Goal: Task Accomplishment & Management: Use online tool/utility

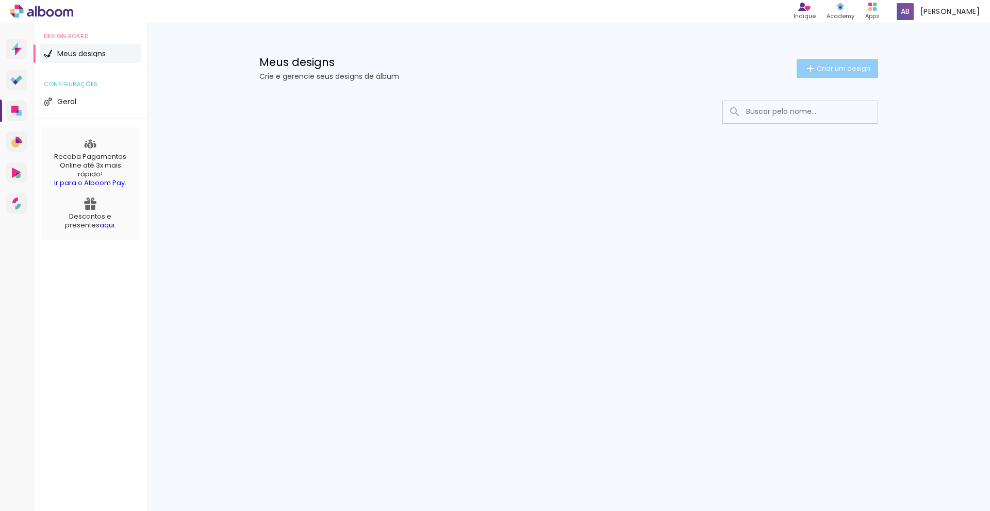
click at [812, 66] on iron-icon at bounding box center [810, 68] width 12 height 12
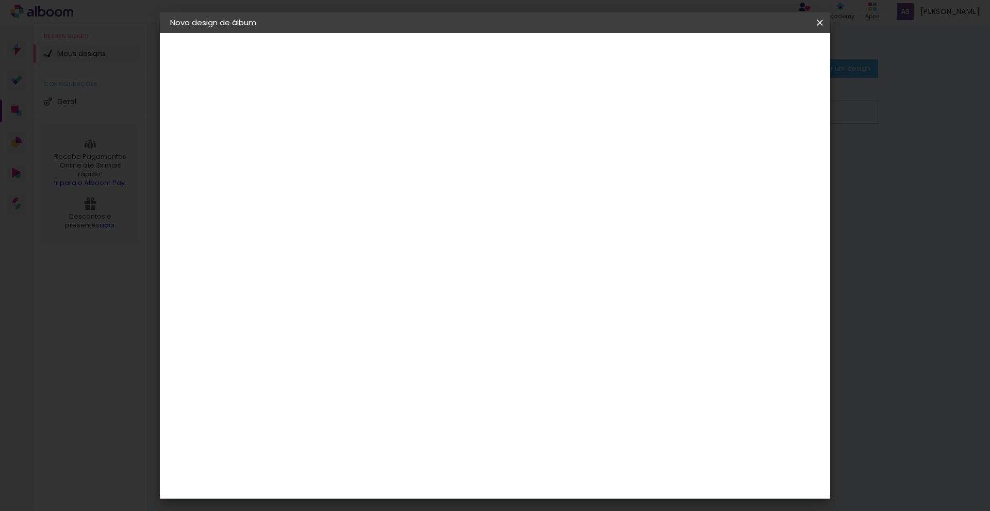
click at [339, 141] on input at bounding box center [339, 138] width 0 height 16
type input "teste"
type paper-input "teste"
click at [0, 0] on slot "Avançar" at bounding box center [0, 0] width 0 height 0
click at [365, 450] on paper-item "Arte em [GEOGRAPHIC_DATA]" at bounding box center [364, 446] width 111 height 27
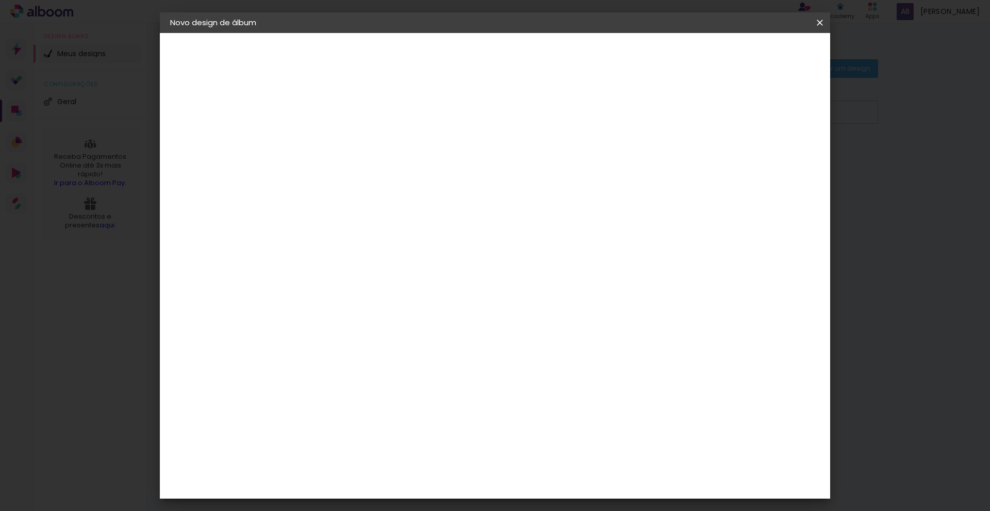
click at [0, 0] on slot "Tamanho Livre" at bounding box center [0, 0] width 0 height 0
click at [531, 48] on paper-button "Avançar" at bounding box center [506, 55] width 51 height 18
click at [755, 58] on span "Iniciar design" at bounding box center [731, 54] width 47 height 7
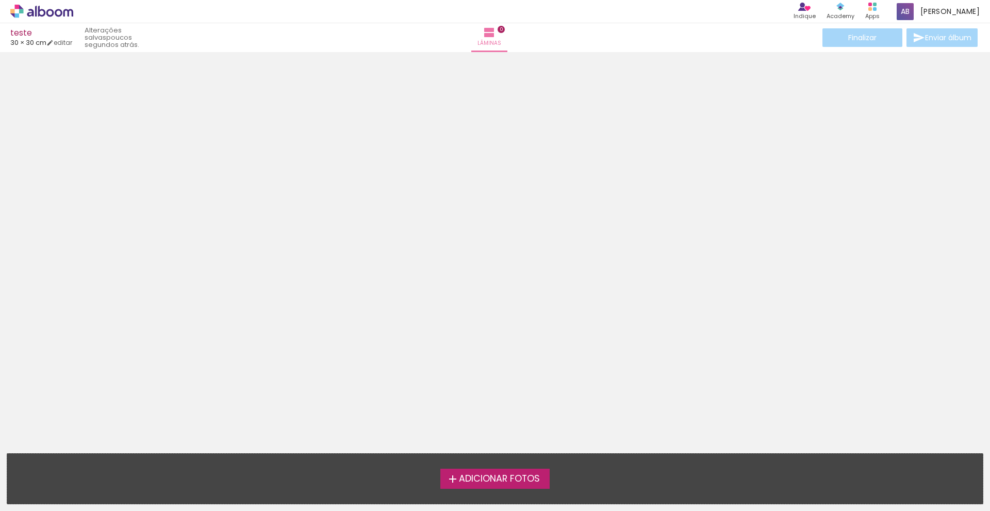
click at [504, 481] on span "Adicionar Fotos" at bounding box center [499, 478] width 81 height 9
click at [0, 0] on input "file" at bounding box center [0, 0] width 0 height 0
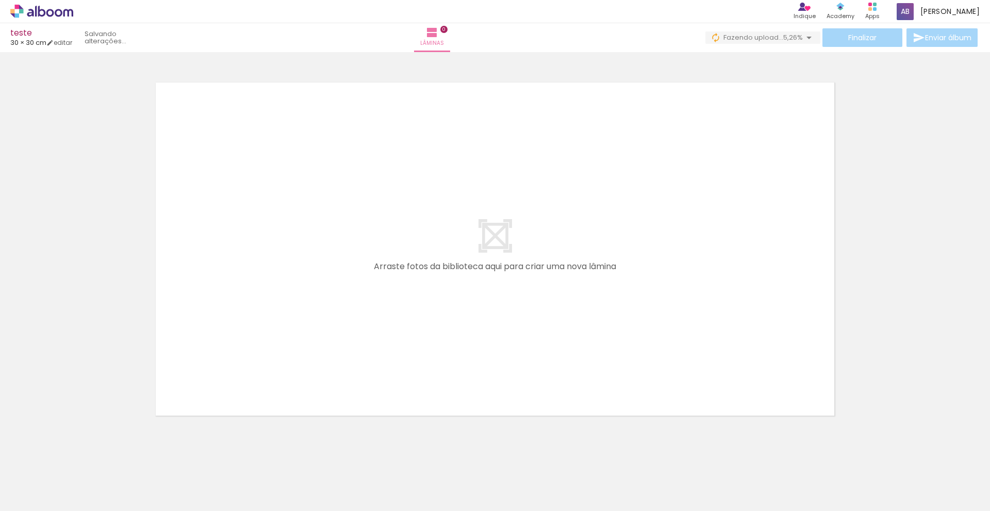
click at [97, 480] on div at bounding box center [103, 476] width 51 height 34
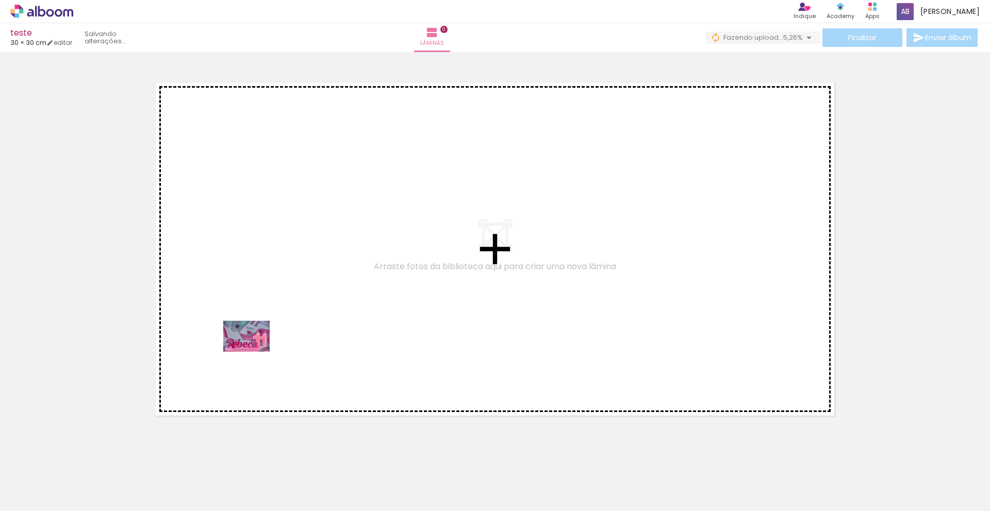
drag, startPoint x: 104, startPoint y: 479, endPoint x: 254, endPoint y: 351, distance: 196.7
click at [254, 351] on quentale-workspace at bounding box center [495, 255] width 990 height 511
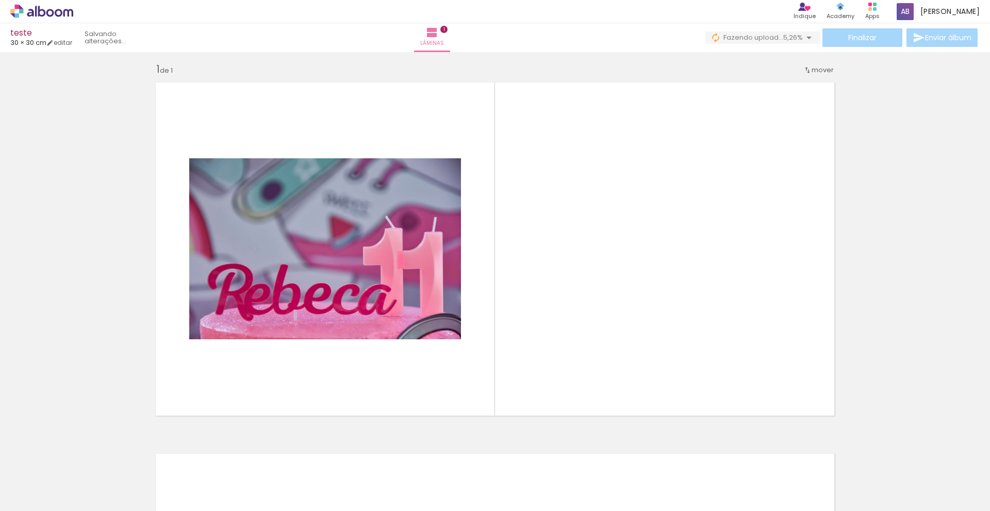
scroll to position [6, 0]
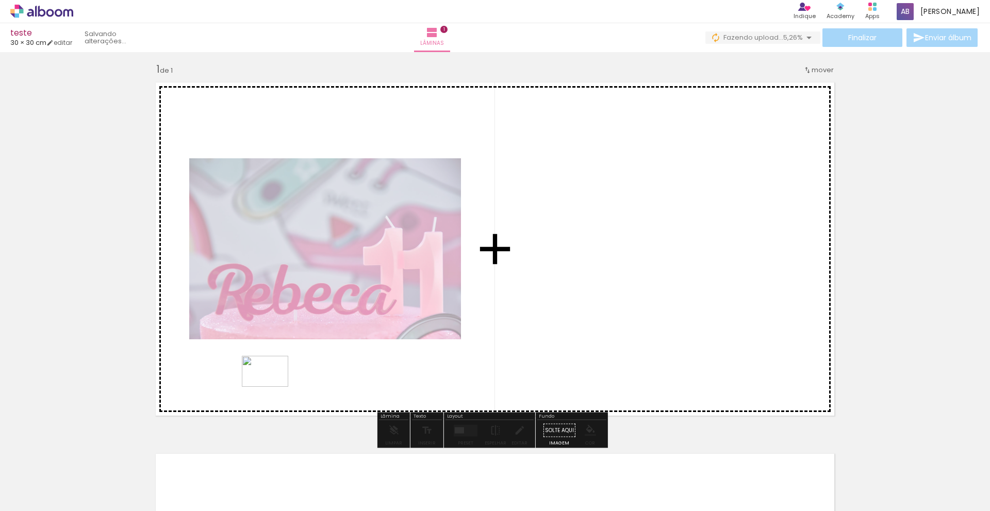
drag, startPoint x: 164, startPoint y: 476, endPoint x: 273, endPoint y: 387, distance: 140.9
click at [273, 387] on quentale-workspace at bounding box center [495, 255] width 990 height 511
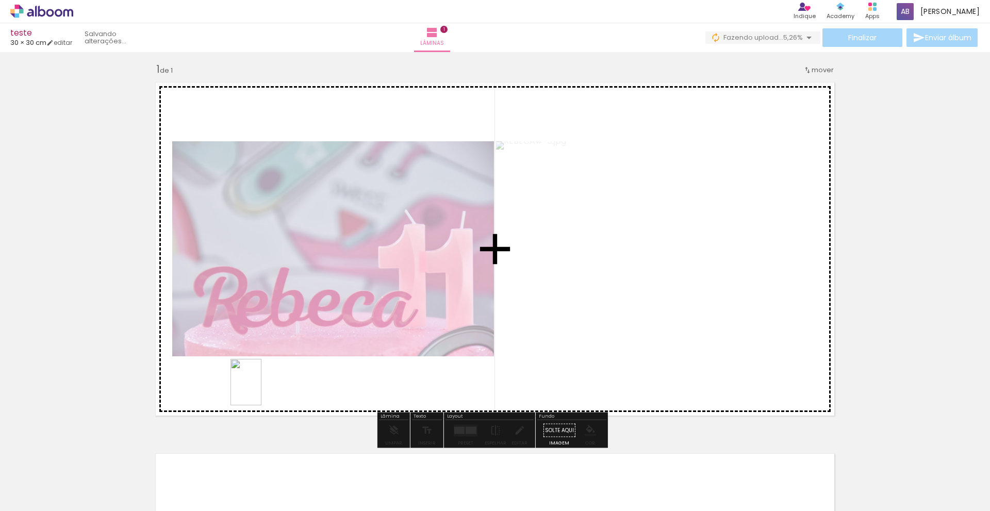
drag, startPoint x: 217, startPoint y: 479, endPoint x: 261, endPoint y: 389, distance: 100.3
click at [261, 389] on quentale-workspace at bounding box center [495, 255] width 990 height 511
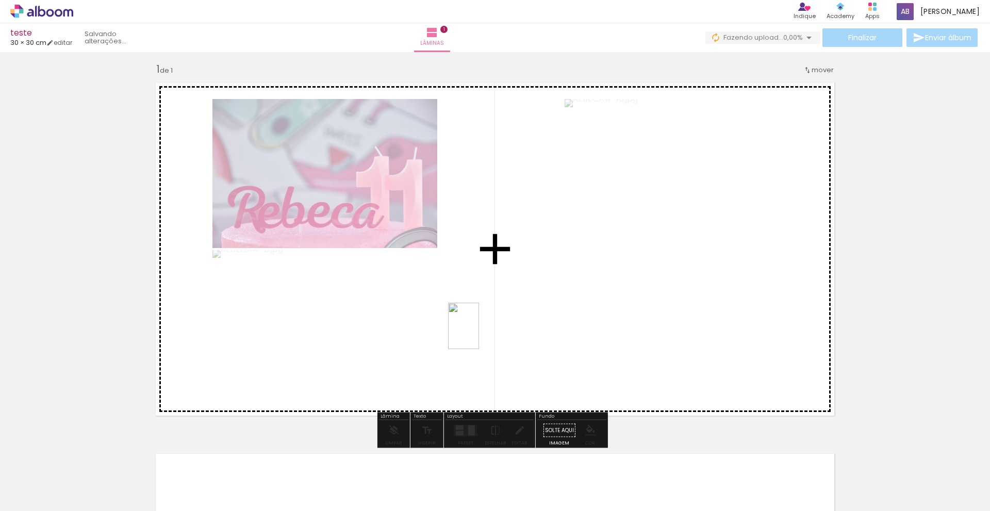
drag, startPoint x: 276, startPoint y: 487, endPoint x: 479, endPoint y: 333, distance: 253.9
click at [479, 333] on quentale-workspace at bounding box center [495, 255] width 990 height 511
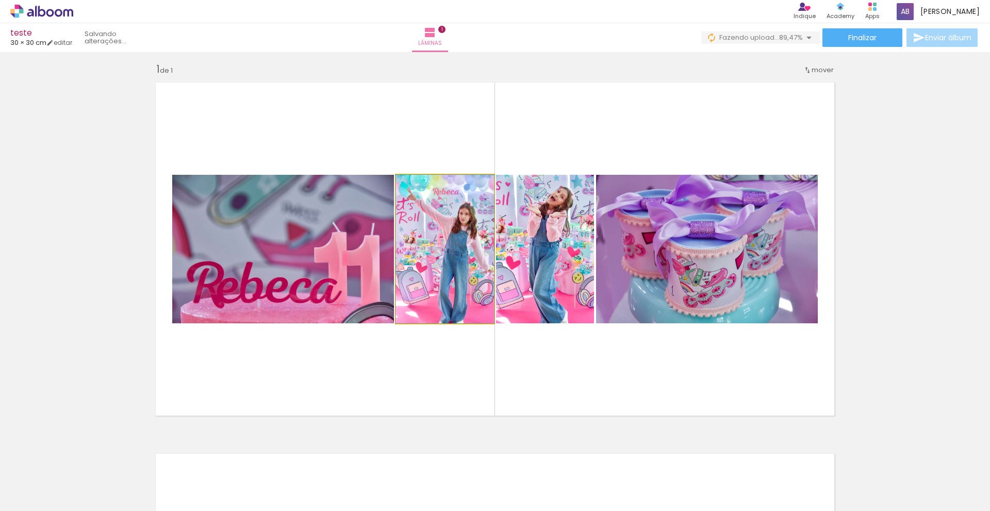
click at [456, 255] on quentale-photo at bounding box center [445, 249] width 98 height 148
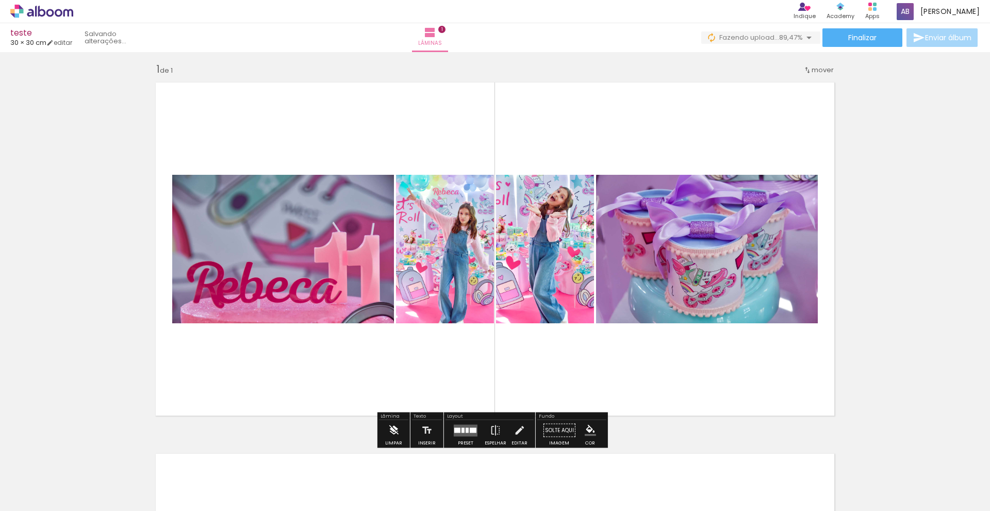
click at [391, 433] on iron-icon at bounding box center [393, 430] width 11 height 21
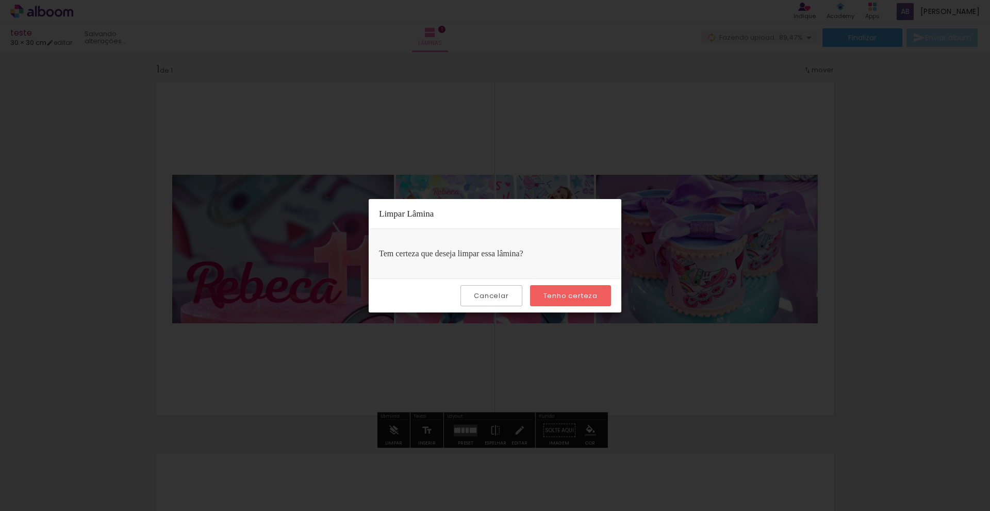
click at [0, 0] on slot "Cancelar" at bounding box center [0, 0] width 0 height 0
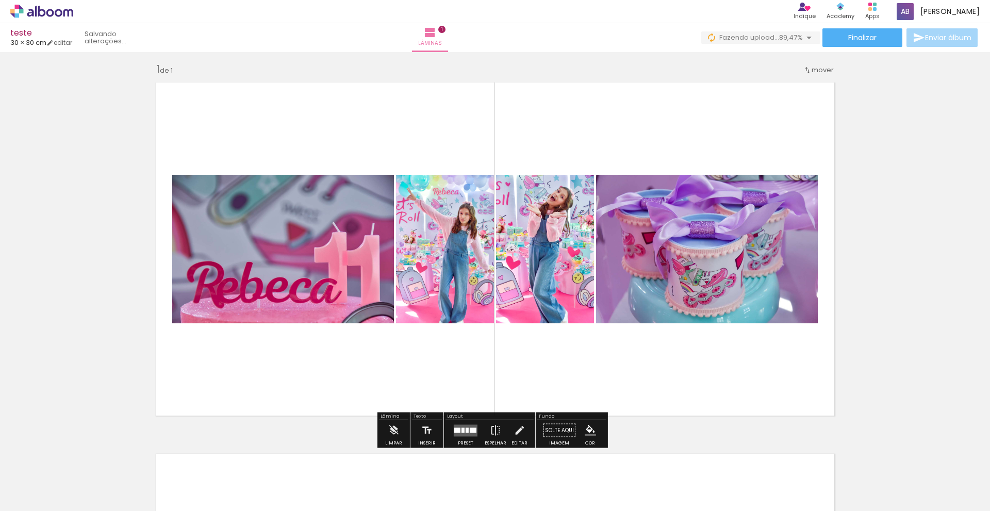
drag, startPoint x: 448, startPoint y: 286, endPoint x: 425, endPoint y: 336, distance: 54.6
click at [425, 336] on quentale-layouter at bounding box center [494, 248] width 691 height 345
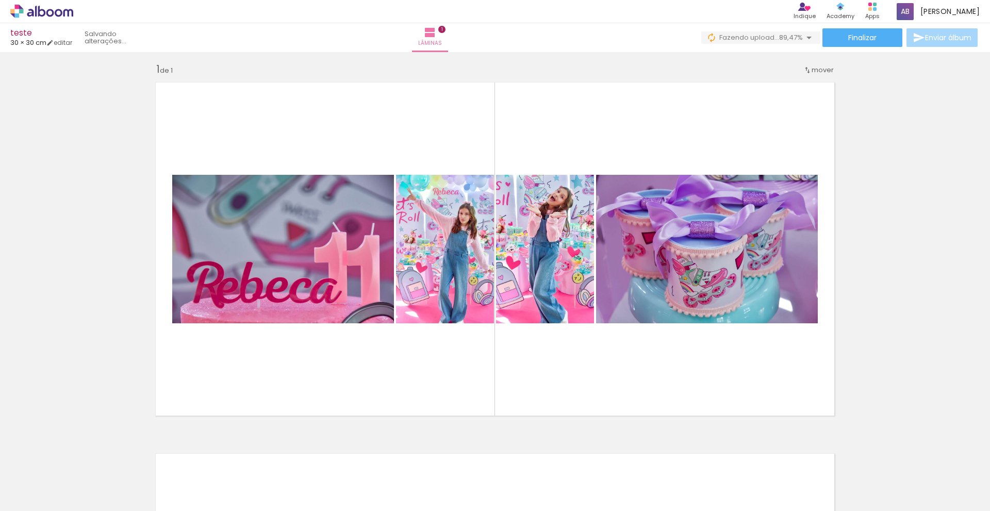
click at [86, 454] on iron-icon at bounding box center [80, 455] width 11 height 11
click at [86, 457] on iron-icon at bounding box center [80, 455] width 11 height 11
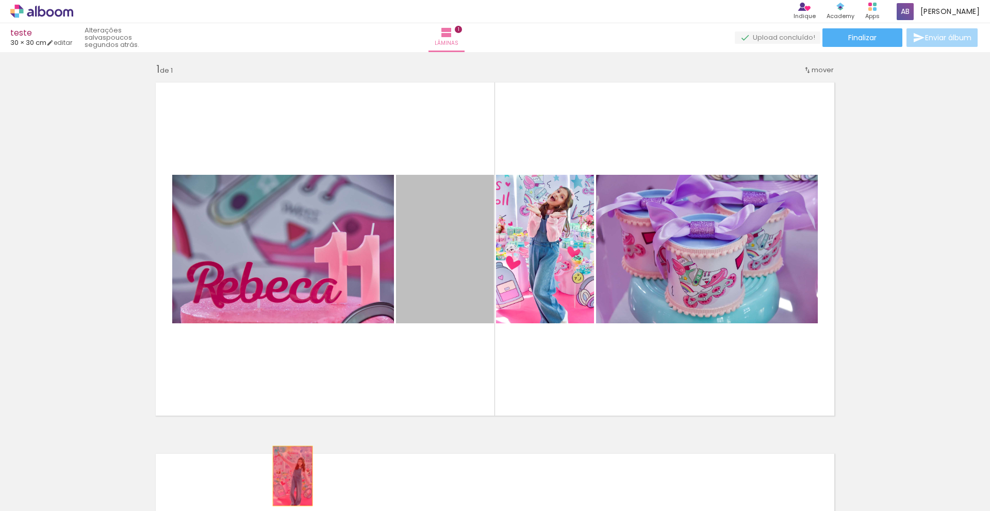
drag, startPoint x: 439, startPoint y: 238, endPoint x: 287, endPoint y: 477, distance: 283.4
click at [287, 477] on quentale-workspace at bounding box center [495, 255] width 990 height 511
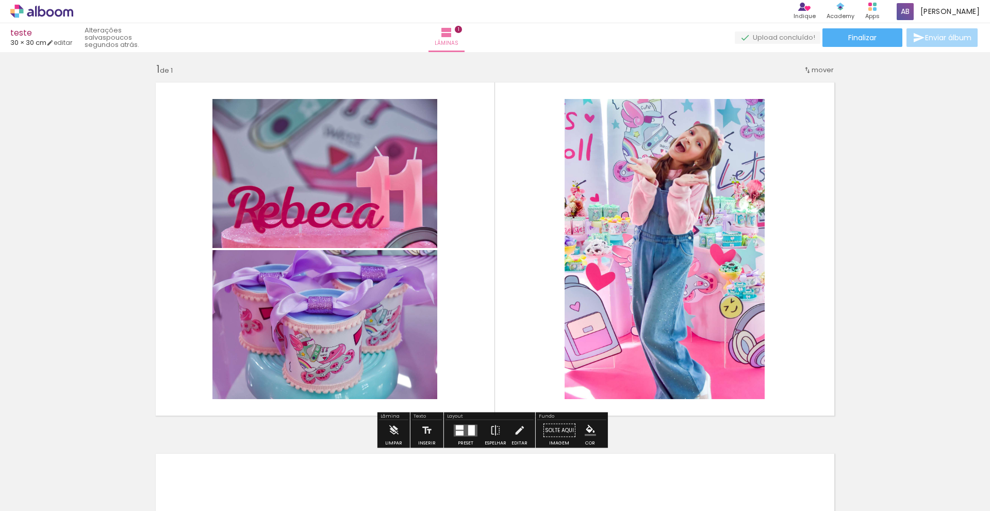
click at [465, 437] on div at bounding box center [465, 430] width 28 height 21
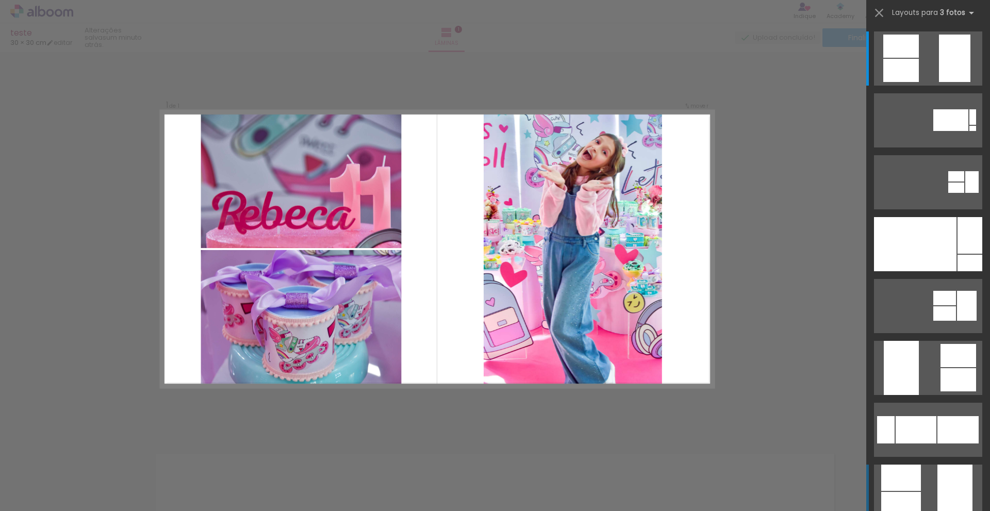
click at [919, 86] on quentale-layouter at bounding box center [928, 58] width 108 height 54
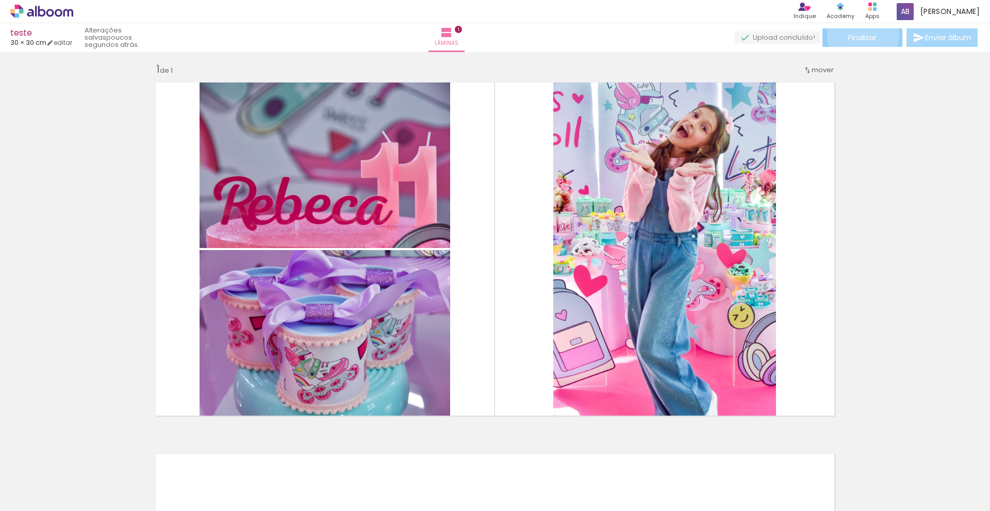
click at [859, 36] on span "Finalizar" at bounding box center [862, 37] width 28 height 7
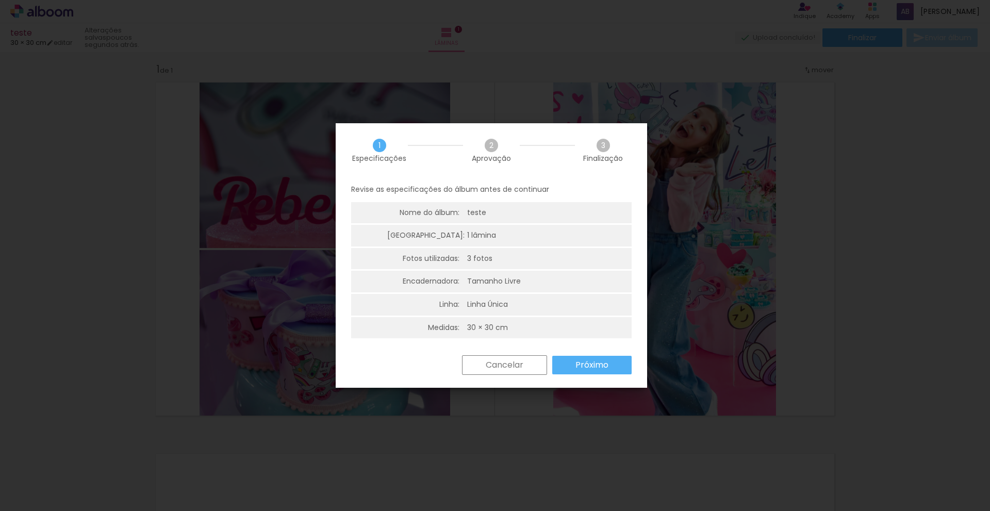
click at [501, 372] on paper-button "Cancelar" at bounding box center [504, 365] width 85 height 20
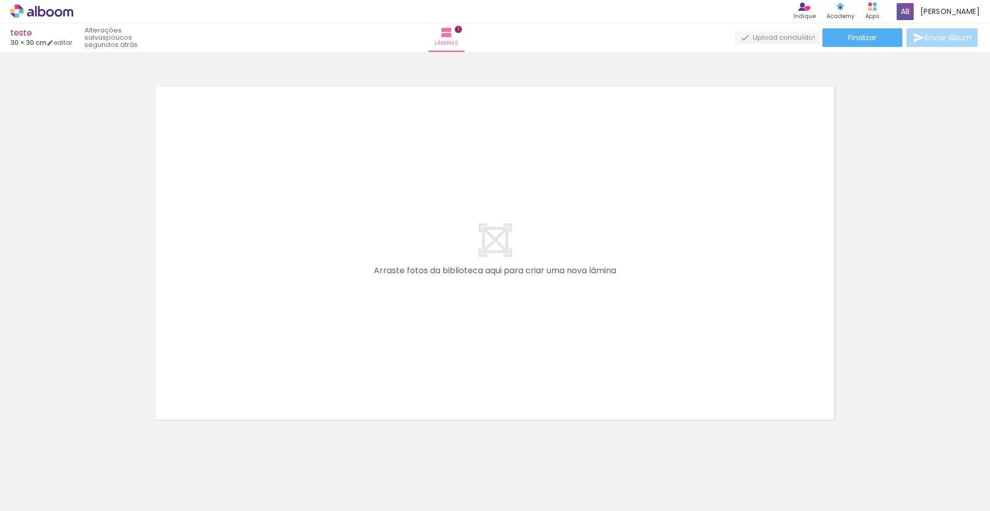
scroll to position [388, 0]
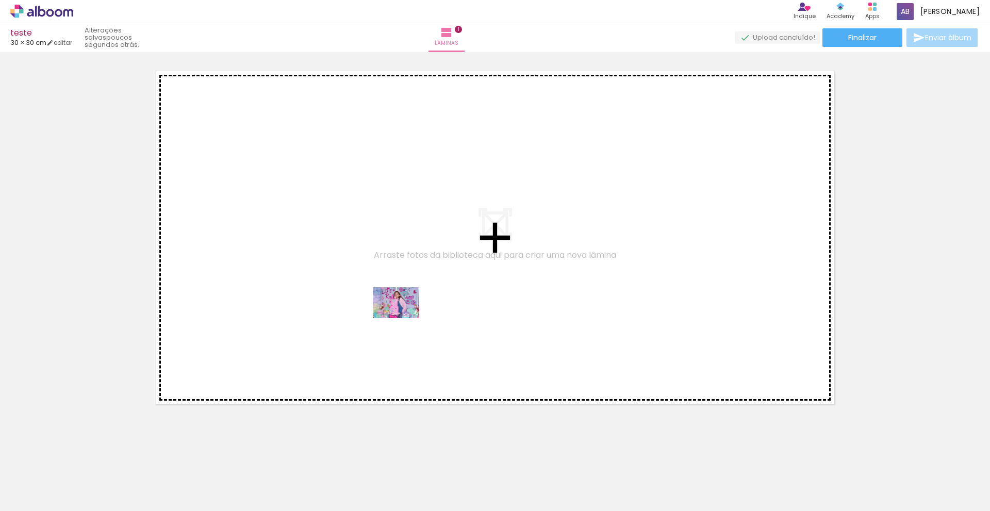
drag, startPoint x: 457, startPoint y: 480, endPoint x: 404, endPoint y: 318, distance: 170.5
click at [404, 318] on quentale-workspace at bounding box center [495, 255] width 990 height 511
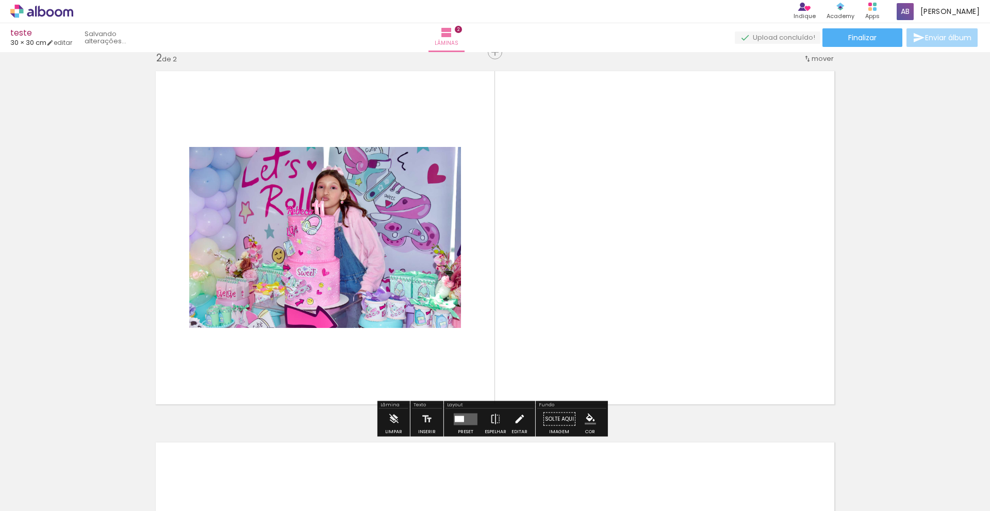
scroll to position [377, 0]
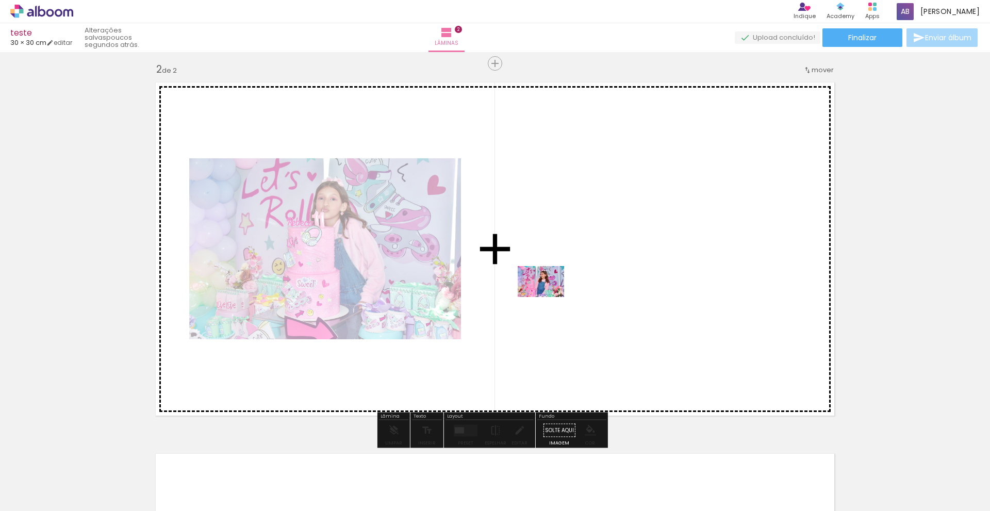
drag, startPoint x: 515, startPoint y: 472, endPoint x: 548, endPoint y: 297, distance: 177.9
click at [548, 297] on quentale-workspace at bounding box center [495, 255] width 990 height 511
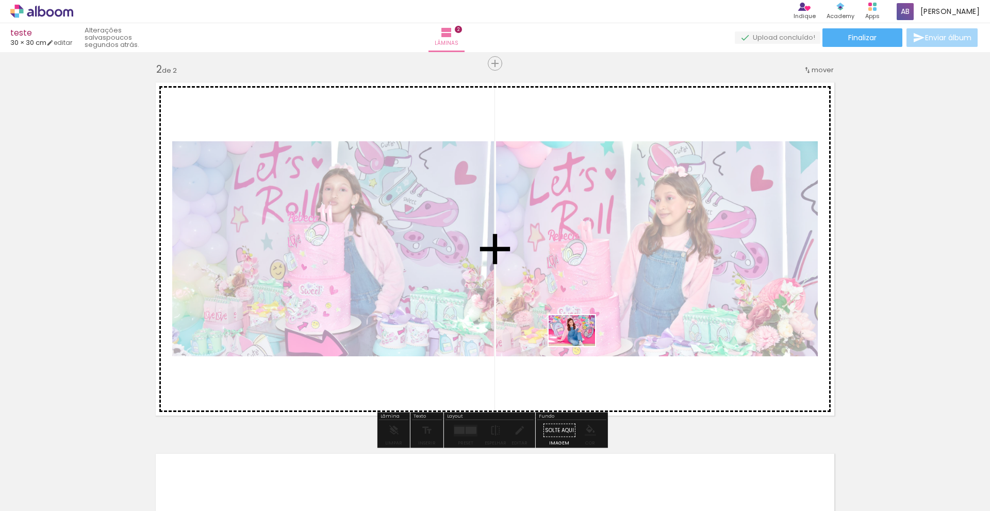
drag, startPoint x: 639, startPoint y: 488, endPoint x: 579, endPoint y: 346, distance: 153.6
click at [579, 346] on quentale-workspace at bounding box center [495, 255] width 990 height 511
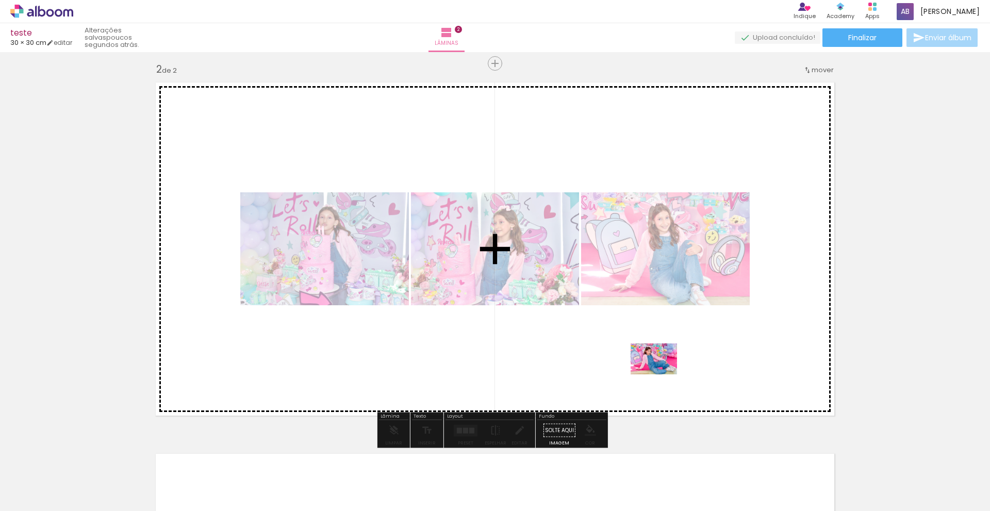
drag, startPoint x: 736, startPoint y: 481, endPoint x: 661, endPoint y: 374, distance: 131.0
click at [661, 374] on quentale-workspace at bounding box center [495, 255] width 990 height 511
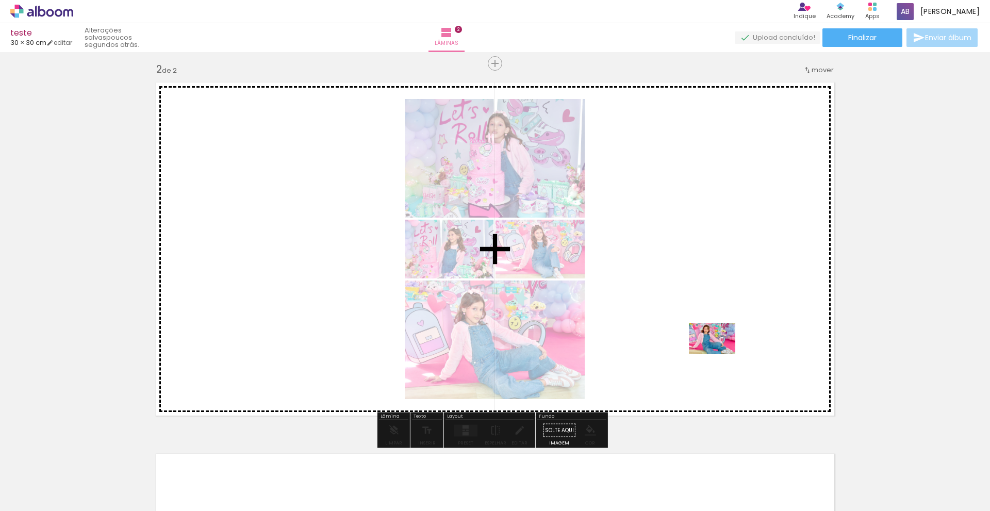
drag, startPoint x: 791, startPoint y: 480, endPoint x: 719, endPoint y: 354, distance: 144.9
click at [719, 354] on quentale-workspace at bounding box center [495, 255] width 990 height 511
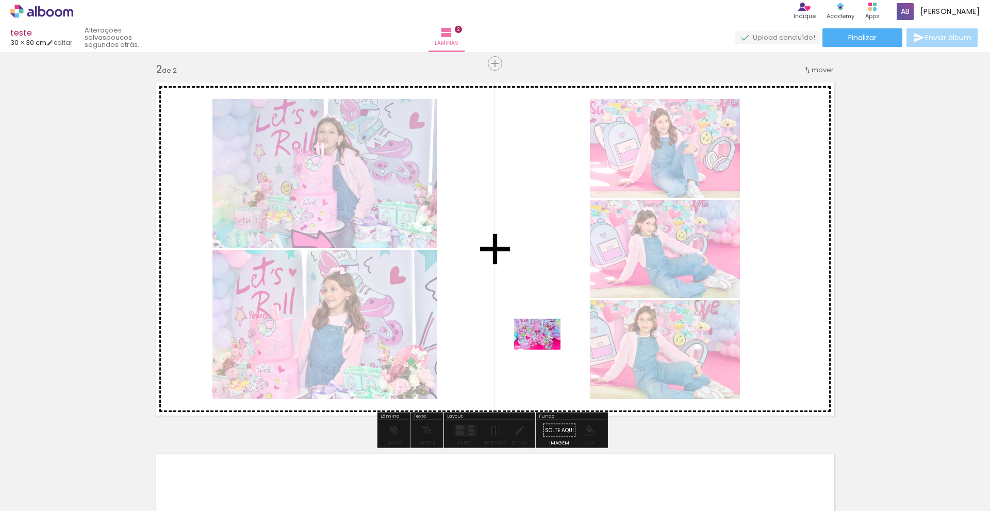
drag, startPoint x: 910, startPoint y: 476, endPoint x: 545, endPoint y: 349, distance: 386.6
click at [545, 349] on quentale-workspace at bounding box center [495, 255] width 990 height 511
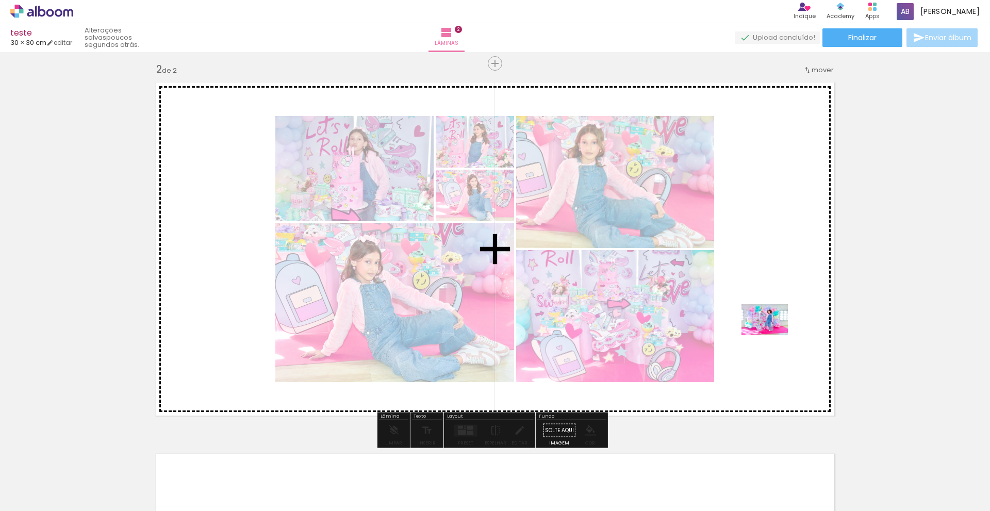
drag, startPoint x: 855, startPoint y: 477, endPoint x: 767, endPoint y: 326, distance: 174.6
click at [767, 326] on quentale-workspace at bounding box center [495, 255] width 990 height 511
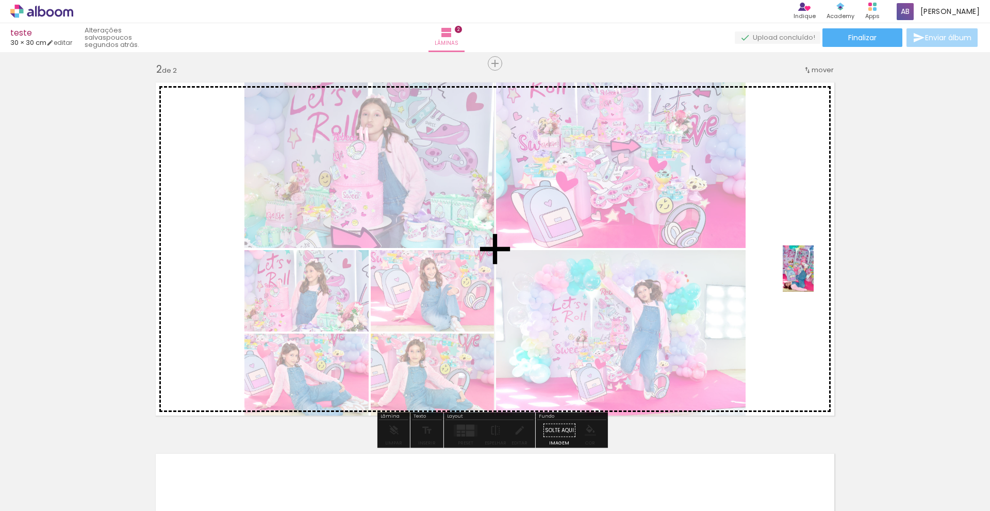
drag, startPoint x: 685, startPoint y: 493, endPoint x: 813, endPoint y: 276, distance: 251.4
click at [813, 276] on quentale-workspace at bounding box center [495, 255] width 990 height 511
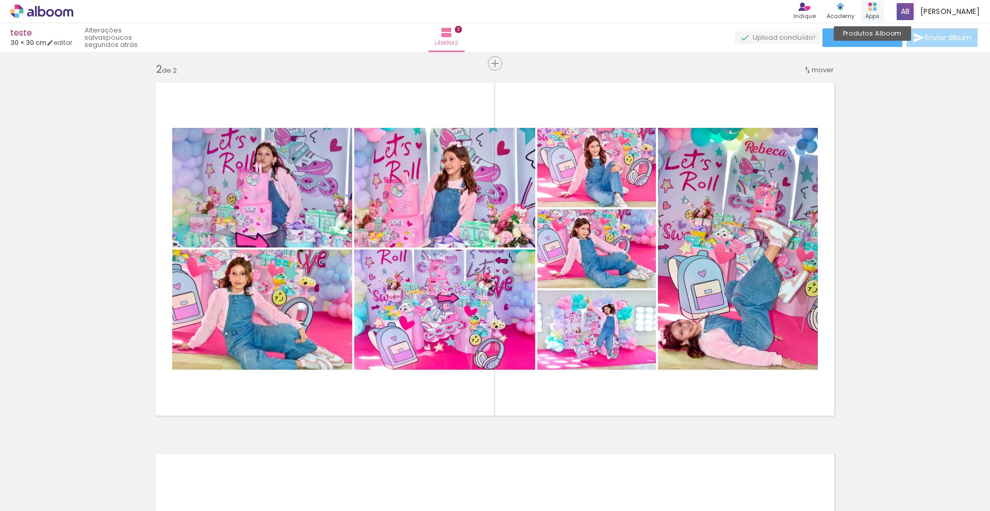
click at [879, 12] on div "Apps" at bounding box center [872, 16] width 14 height 9
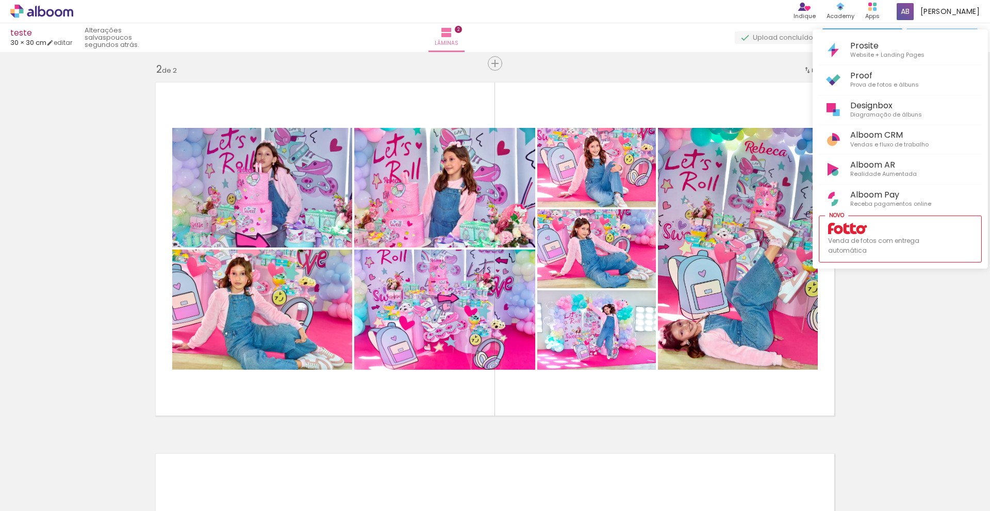
click at [883, 16] on div at bounding box center [495, 255] width 990 height 511
